Goal: Navigation & Orientation: Find specific page/section

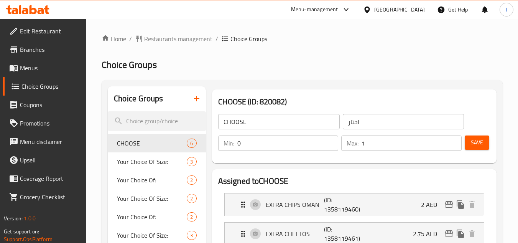
scroll to position [413, 0]
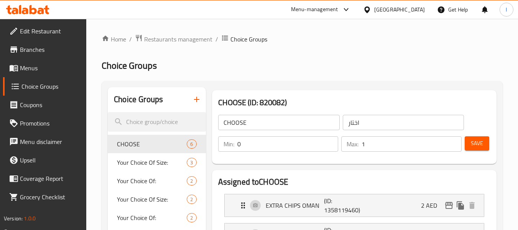
click at [375, 10] on div "[GEOGRAPHIC_DATA]" at bounding box center [399, 9] width 51 height 8
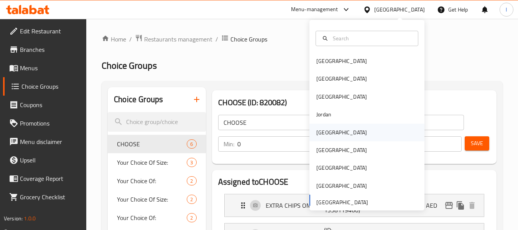
click at [319, 128] on div "[GEOGRAPHIC_DATA]" at bounding box center [341, 132] width 51 height 8
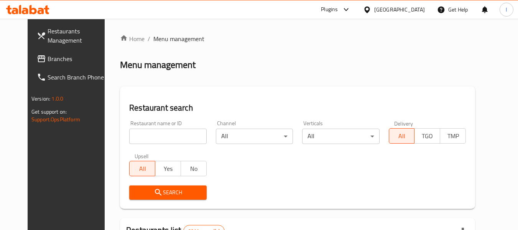
click at [48, 61] on span "Branches" at bounding box center [78, 58] width 61 height 9
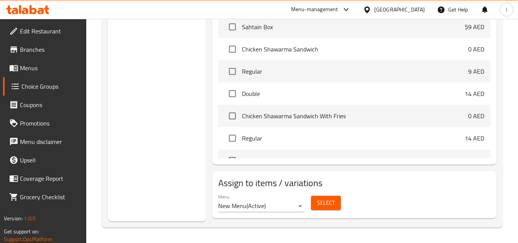
click at [387, 8] on div "[GEOGRAPHIC_DATA]" at bounding box center [399, 9] width 51 height 8
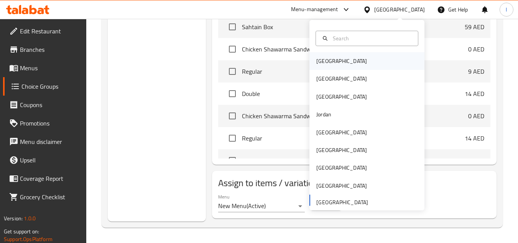
click at [345, 56] on div "[GEOGRAPHIC_DATA]" at bounding box center [366, 61] width 115 height 18
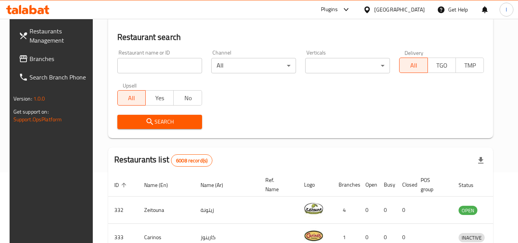
scroll to position [297, 0]
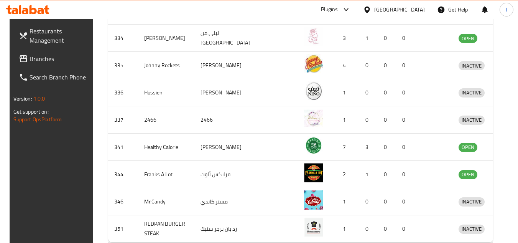
click at [406, 10] on div "[GEOGRAPHIC_DATA]" at bounding box center [399, 9] width 51 height 8
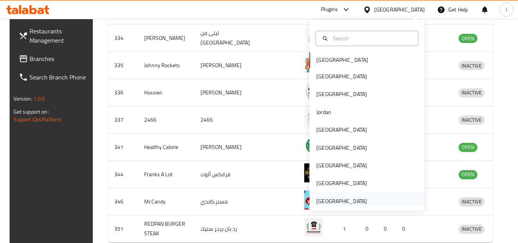
click at [337, 199] on div "[GEOGRAPHIC_DATA]" at bounding box center [341, 201] width 51 height 8
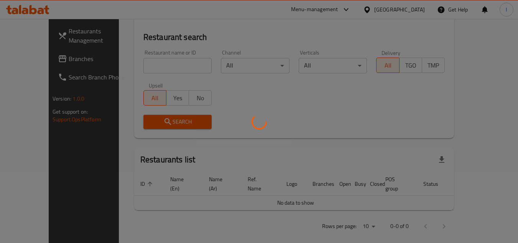
scroll to position [297, 0]
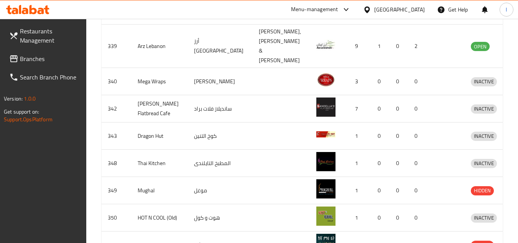
click at [35, 59] on span "Branches" at bounding box center [50, 58] width 61 height 9
